Goal: Task Accomplishment & Management: Manage account settings

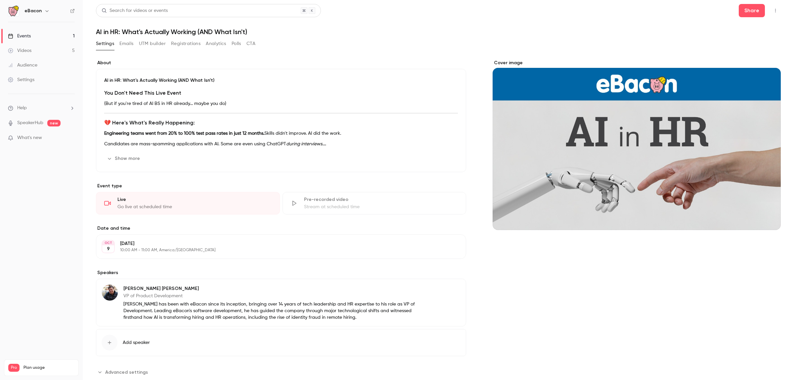
click at [149, 44] on button "UTM builder" at bounding box center [152, 43] width 27 height 11
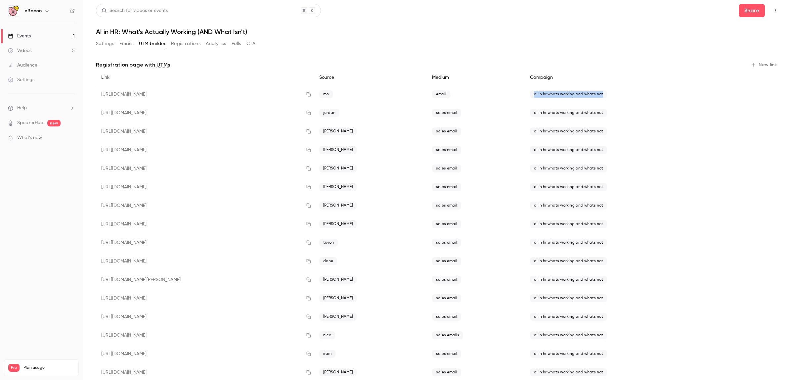
drag, startPoint x: 581, startPoint y: 94, endPoint x: 515, endPoint y: 99, distance: 66.7
click at [525, 99] on div "ai in hr whats working and whats not" at bounding box center [628, 94] width 206 height 19
copy span "ai in hr whats working and whats not"
click at [754, 64] on button "New link" at bounding box center [764, 65] width 33 height 11
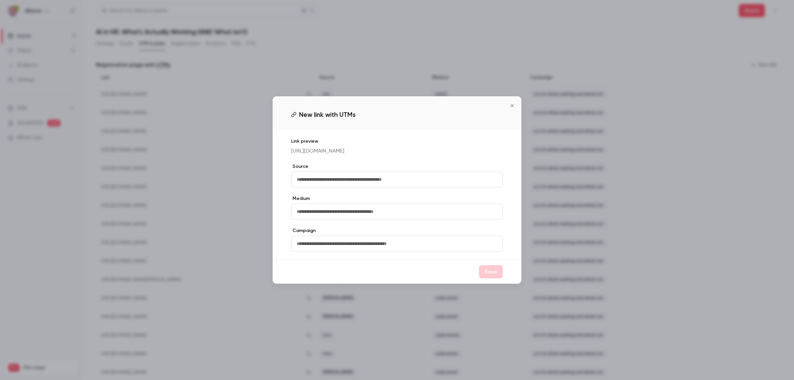
click at [402, 179] on input "text" at bounding box center [397, 179] width 212 height 16
type input "*"
type input "********"
click at [385, 218] on input "text" at bounding box center [397, 211] width 212 height 16
type input "*******"
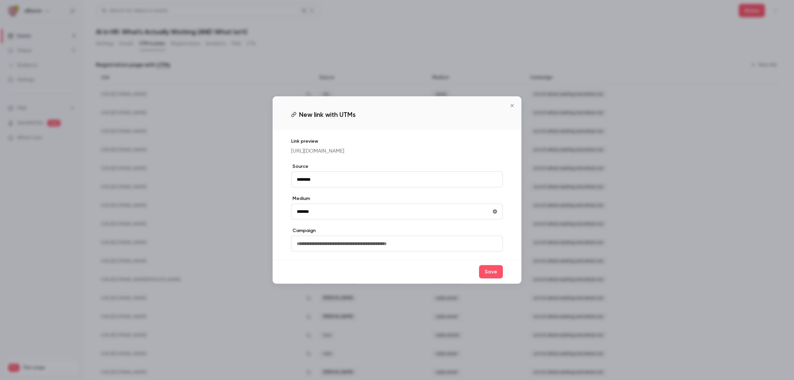
click at [371, 241] on input "text" at bounding box center [397, 243] width 212 height 16
paste input "**********"
type input "**********"
click at [371, 234] on label "Campaign" at bounding box center [397, 230] width 212 height 7
click at [496, 275] on button "Save" at bounding box center [491, 271] width 24 height 13
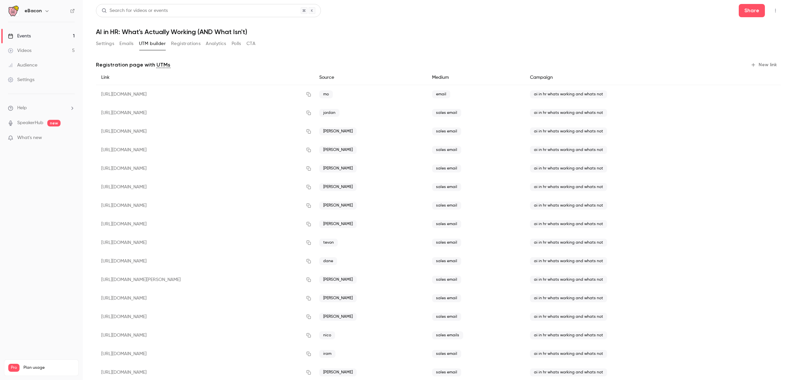
scroll to position [34, 0]
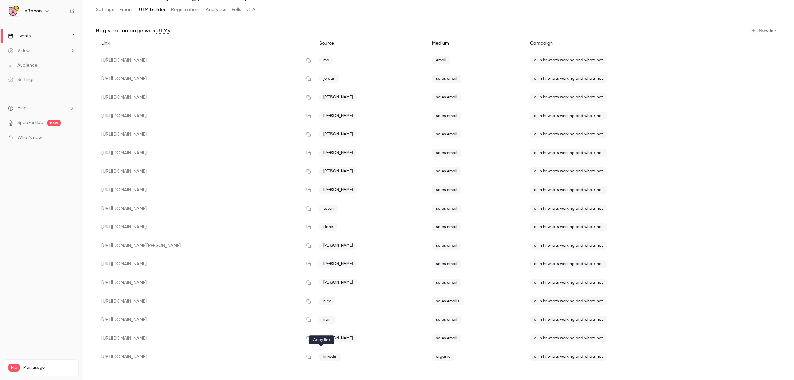
click at [311, 358] on icon "button" at bounding box center [308, 356] width 5 height 5
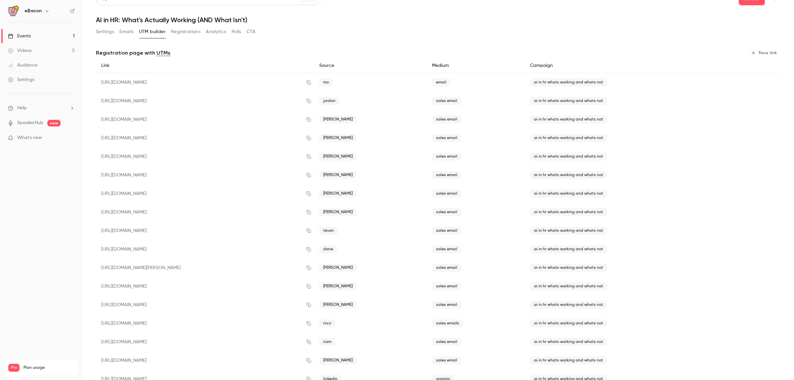
scroll to position [0, 0]
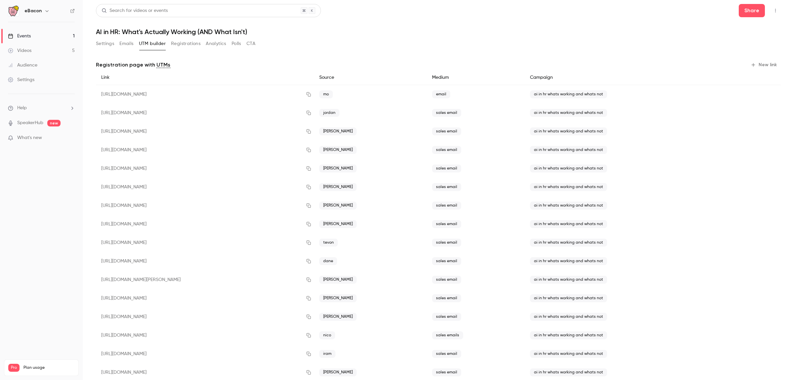
click at [97, 44] on button "Settings" at bounding box center [105, 43] width 18 height 11
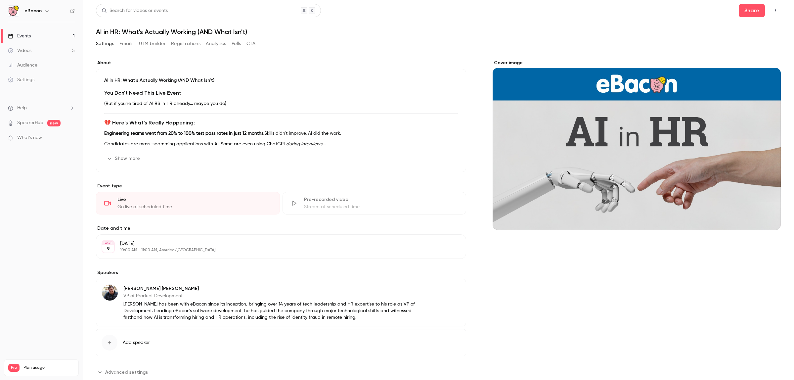
click at [189, 242] on p "[DATE]" at bounding box center [275, 243] width 311 height 7
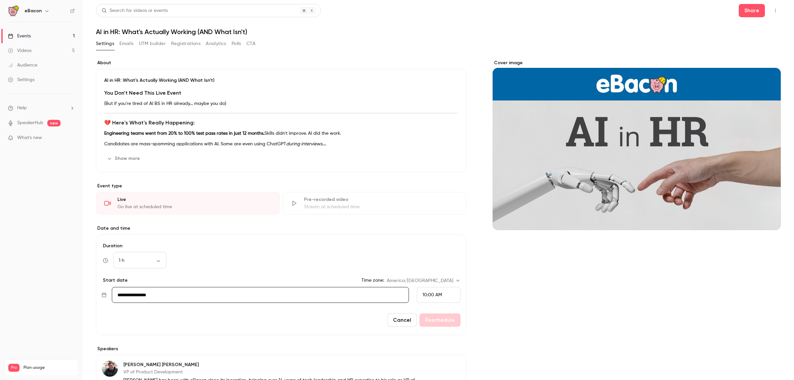
click at [434, 294] on span "10:00 AM" at bounding box center [432, 294] width 20 height 5
click at [132, 252] on div at bounding box center [397, 190] width 794 height 380
click at [139, 260] on body "eBacon Events 1 Videos 5 Audience Settings Help SpeakerHub new What's new Pro P…" at bounding box center [397, 190] width 794 height 380
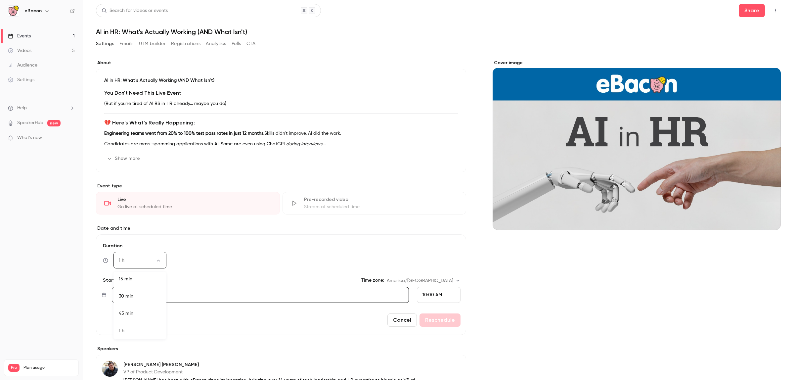
drag, startPoint x: 143, startPoint y: 317, endPoint x: 340, endPoint y: 335, distance: 198.3
click at [144, 317] on li "45 min" at bounding box center [139, 313] width 53 height 17
type input "**"
click at [441, 322] on button "Reschedule" at bounding box center [439, 319] width 41 height 13
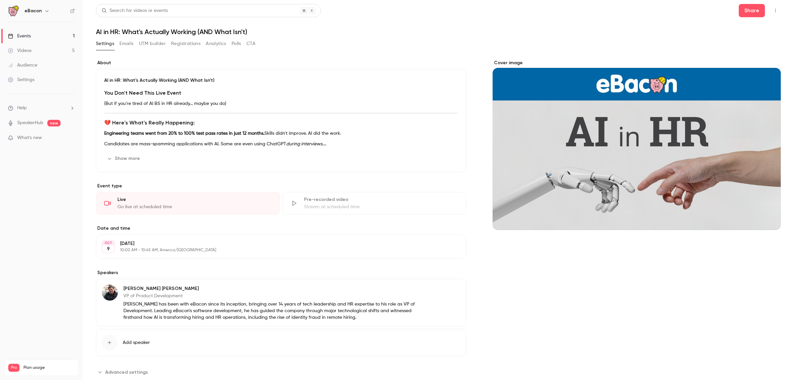
click at [178, 46] on button "Registrations" at bounding box center [185, 43] width 29 height 11
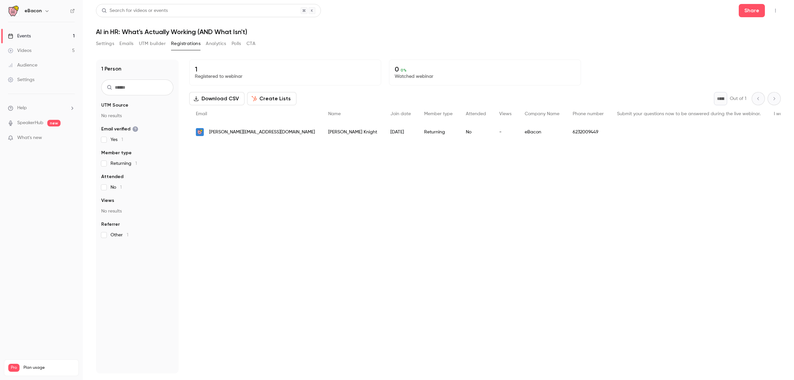
click at [153, 42] on button "UTM builder" at bounding box center [152, 43] width 27 height 11
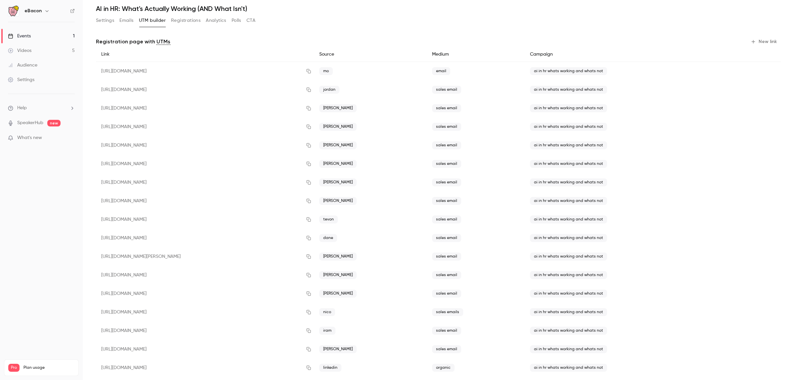
scroll to position [34, 0]
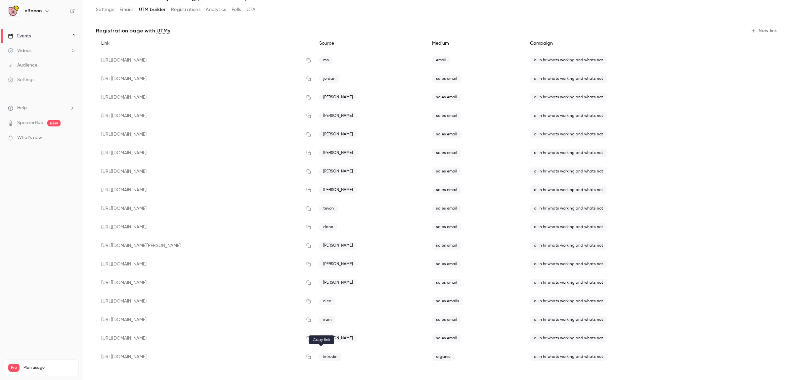
click at [311, 355] on icon "button" at bounding box center [308, 356] width 5 height 5
